Goal: Information Seeking & Learning: Learn about a topic

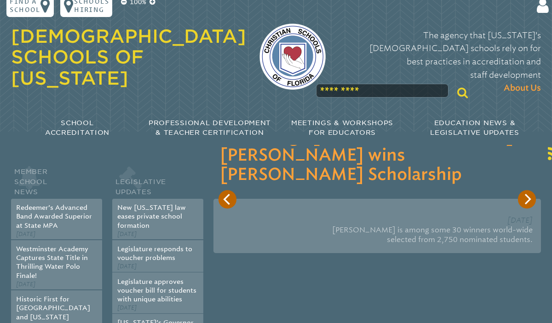
scroll to position [4, 0]
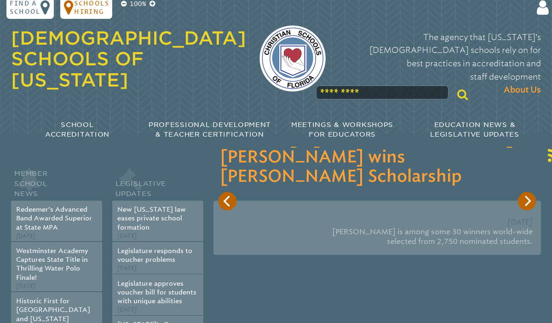
click at [93, 15] on p "Schools Hiring" at bounding box center [91, 7] width 35 height 17
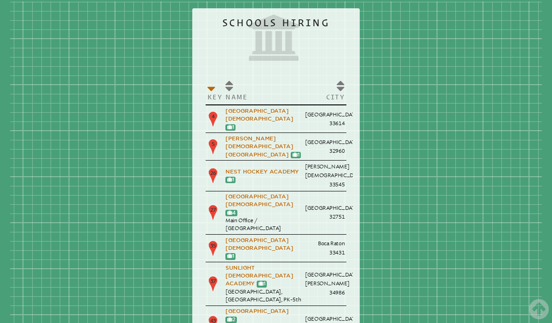
scroll to position [1004, 0]
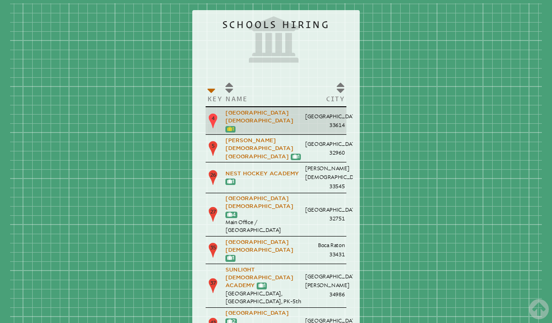
click at [234, 126] on link "1" at bounding box center [230, 129] width 7 height 6
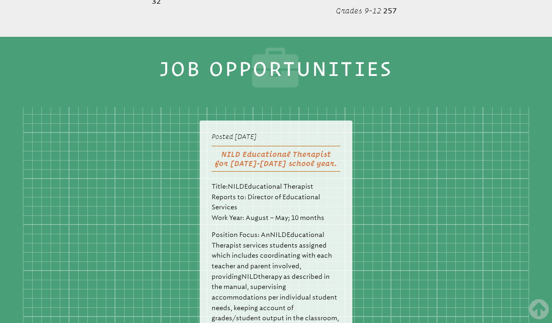
scroll to position [2182, 0]
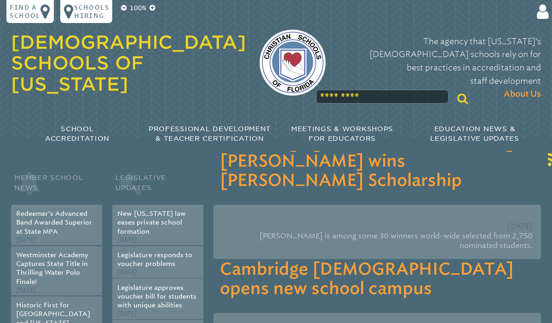
scroll to position [1004, 0]
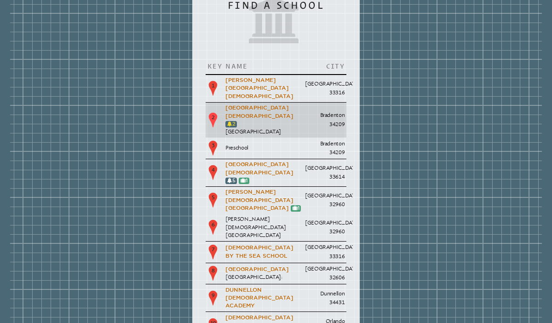
click at [232, 122] on icon at bounding box center [229, 124] width 5 height 5
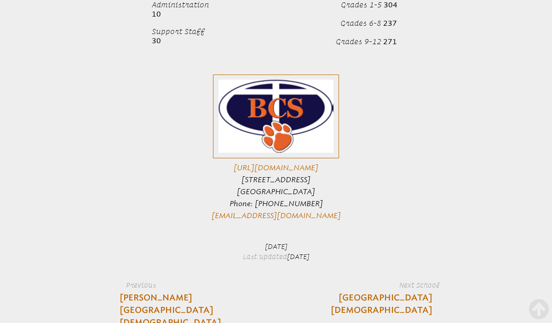
scroll to position [1233, 0]
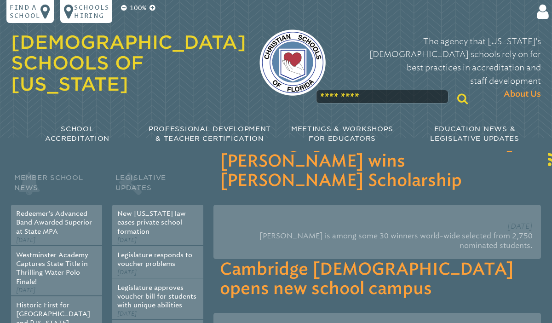
scroll to position [1004, 0]
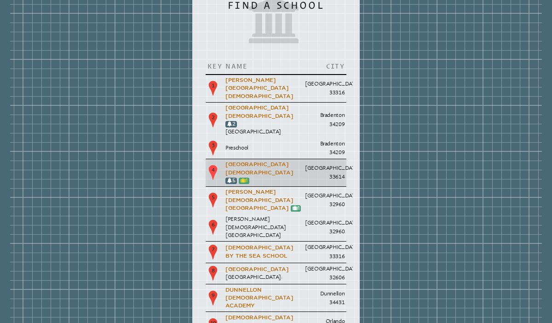
click at [247, 177] on link "1" at bounding box center [243, 180] width 7 height 6
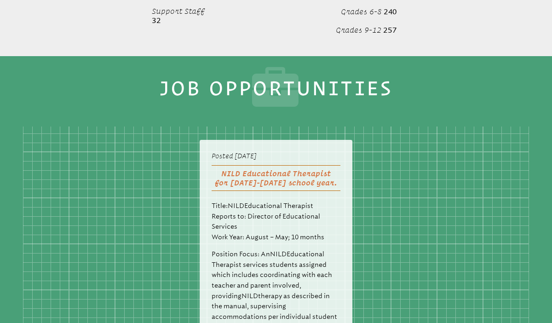
scroll to position [2164, 0]
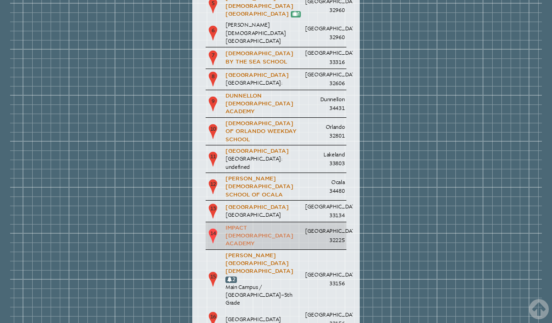
scroll to position [1201, 0]
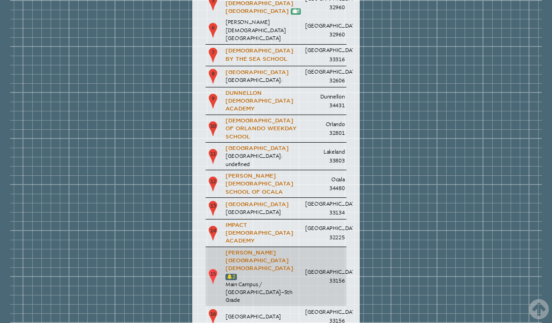
click at [235, 273] on link "2" at bounding box center [231, 276] width 8 height 6
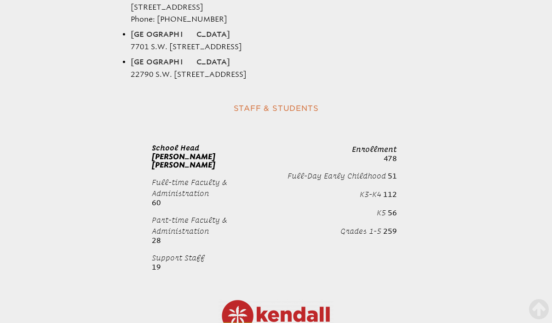
scroll to position [1222, 0]
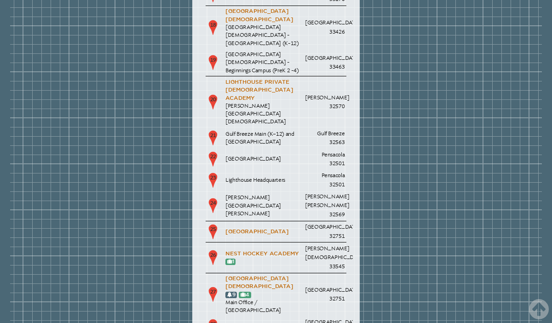
scroll to position [1545, 0]
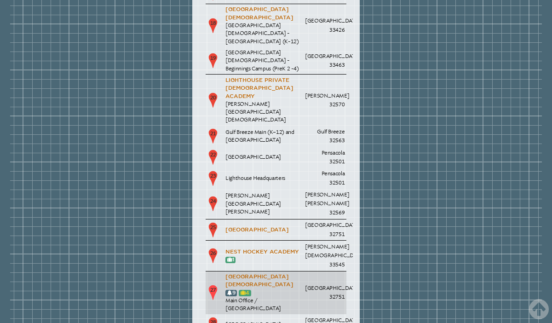
click at [240, 290] on icon at bounding box center [242, 292] width 5 height 5
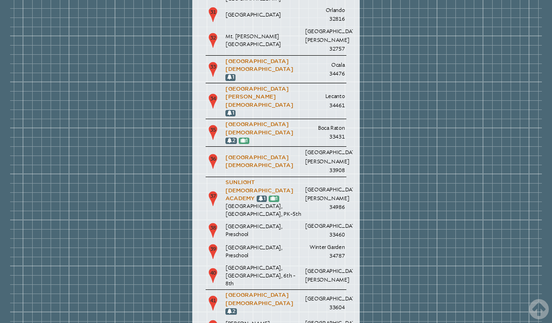
scroll to position [1948, 0]
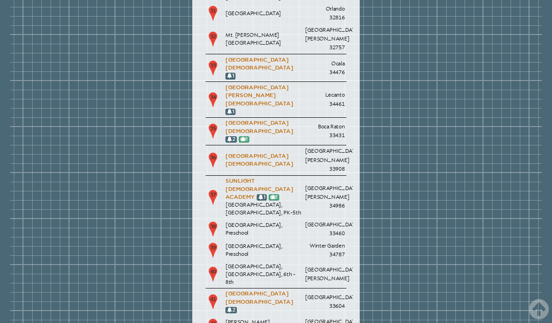
drag, startPoint x: 223, startPoint y: 263, endPoint x: 333, endPoint y: 323, distance: 125.4
click at [333, 322] on html "100% Find a school Schools Hiring Login Email Password Stay logged in? ****** F…" at bounding box center [276, 243] width 552 height 4383
drag, startPoint x: 237, startPoint y: 259, endPoint x: 344, endPoint y: 305, distance: 116.4
drag, startPoint x: 239, startPoint y: 276, endPoint x: 341, endPoint y: 291, distance: 102.7
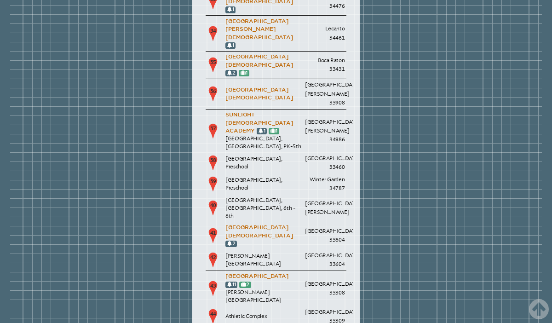
scroll to position [2017, 0]
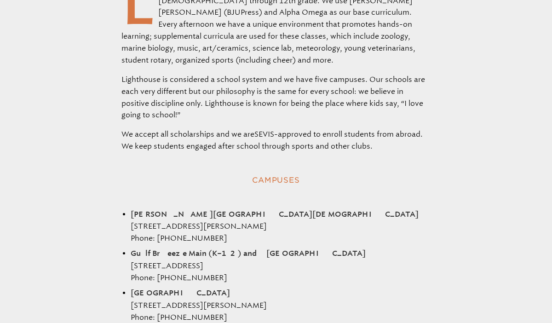
scroll to position [275, 0]
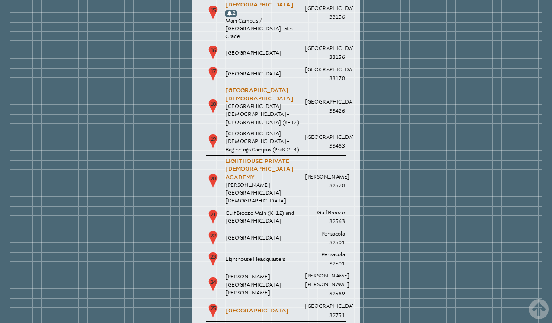
scroll to position [1462, 0]
